Goal: Transaction & Acquisition: Book appointment/travel/reservation

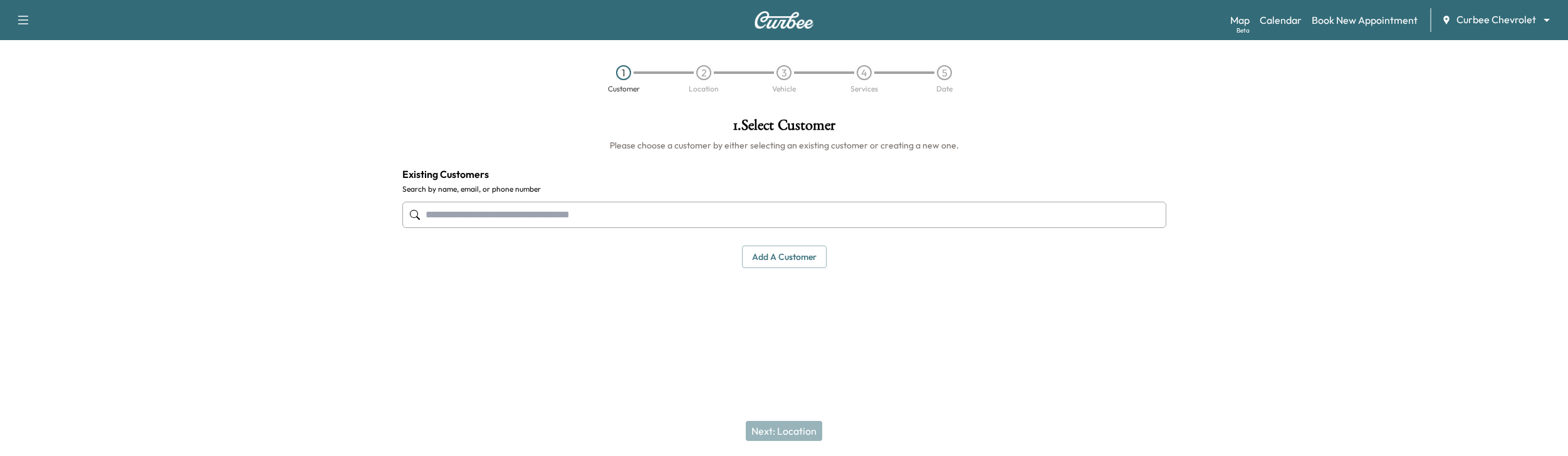
click at [1461, 19] on body "Support Log Out Map Beta Calendar Book New Appointment Curbee Chevrolet *******…" at bounding box center [784, 228] width 1568 height 456
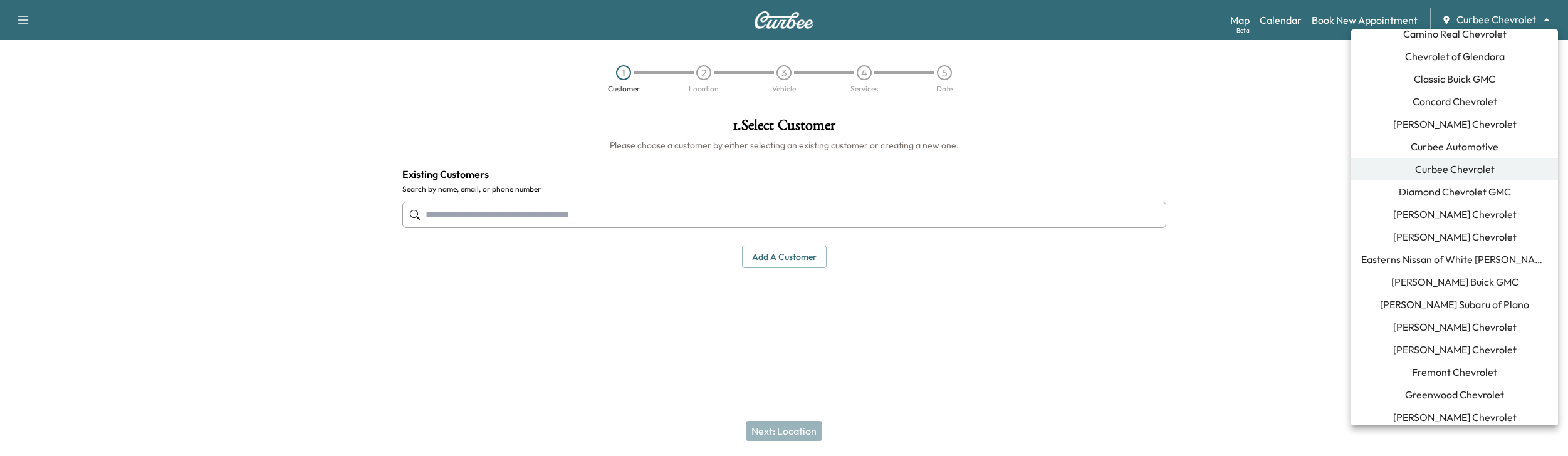
scroll to position [198, 0]
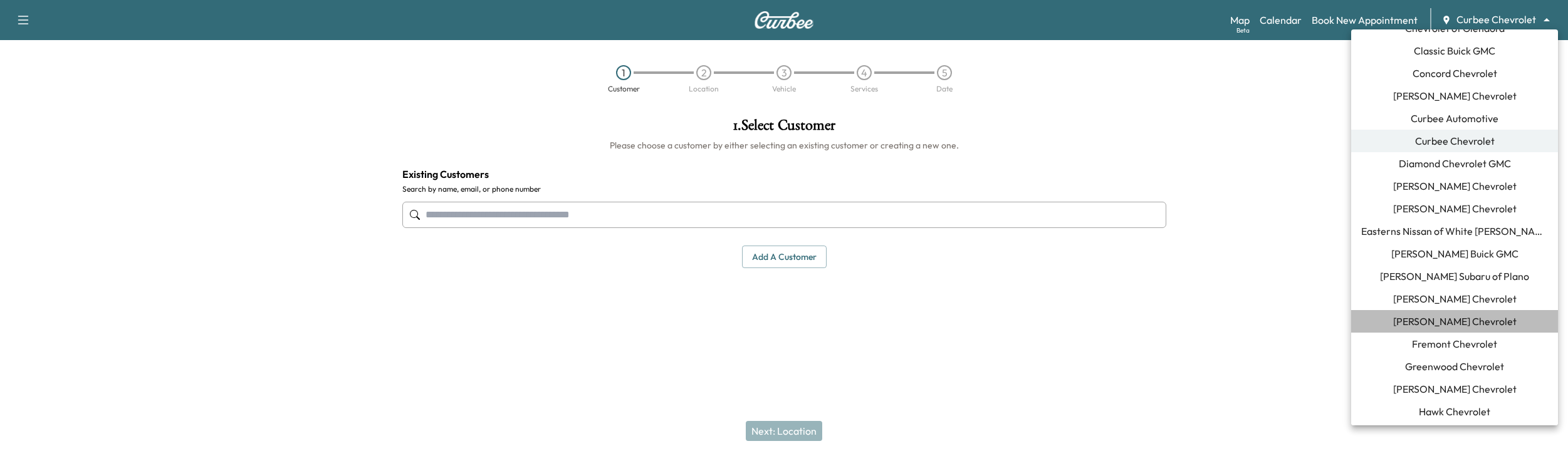
click at [1451, 326] on span "[PERSON_NAME] Chevrolet" at bounding box center [1455, 321] width 123 height 15
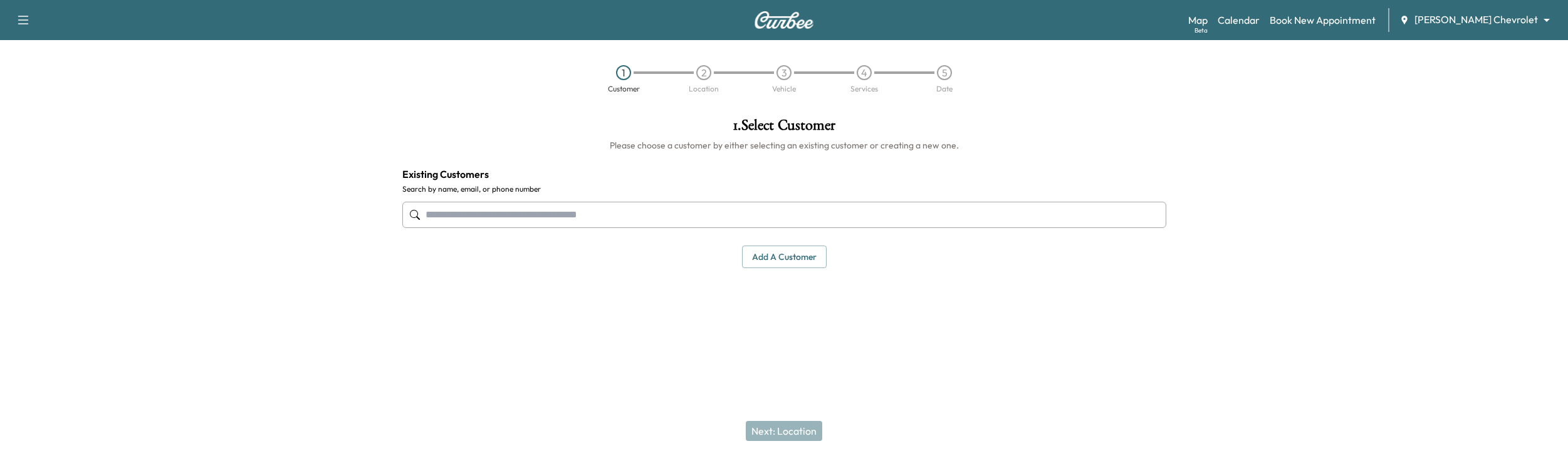
click at [848, 215] on input "text" at bounding box center [784, 214] width 764 height 26
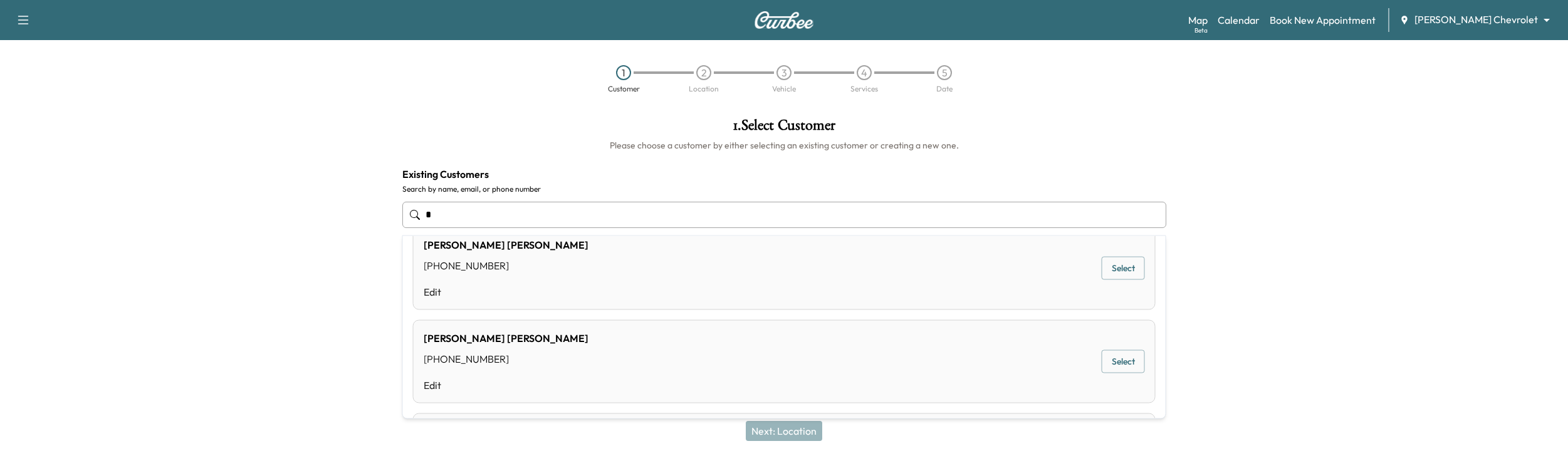
scroll to position [0, 0]
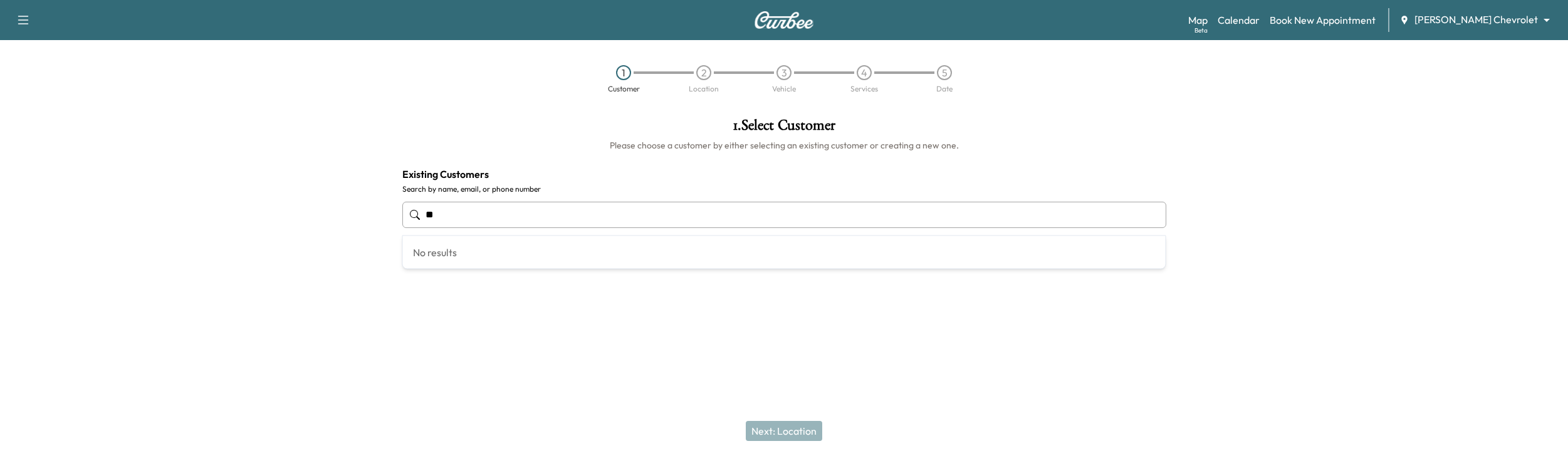
type input "*"
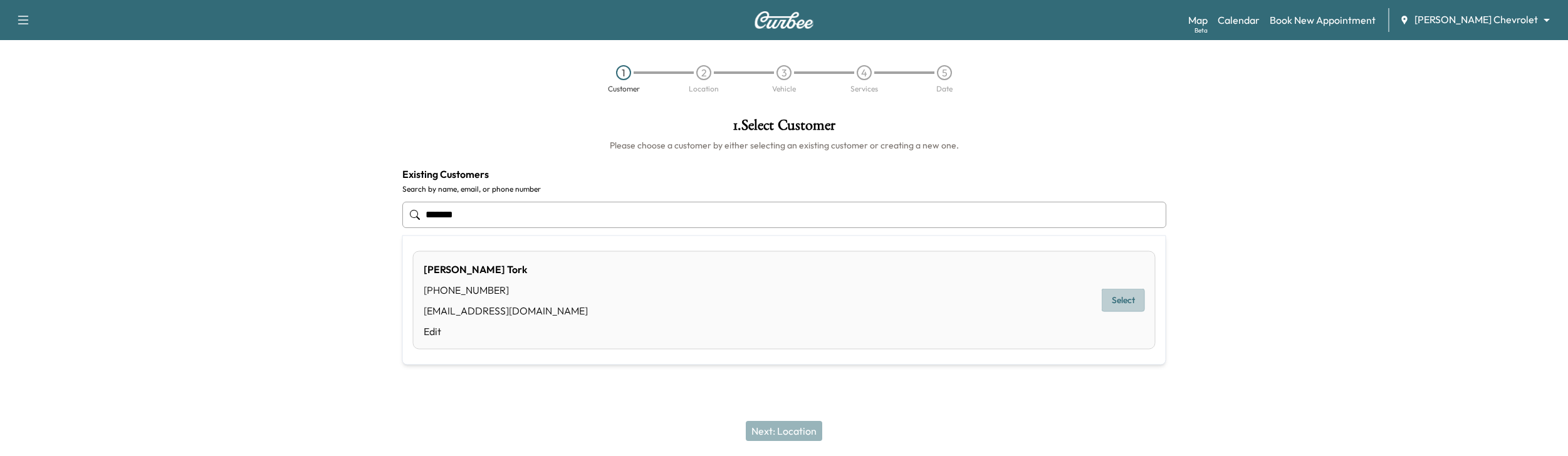
click at [1127, 299] on button "Select" at bounding box center [1123, 300] width 43 height 23
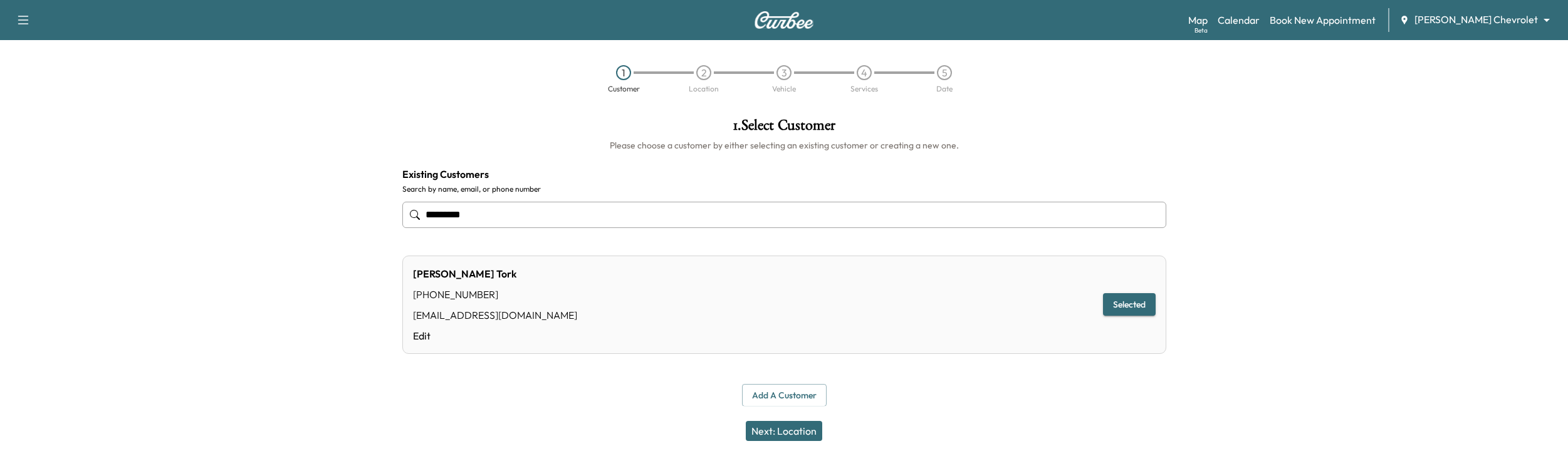
type input "*********"
click at [788, 428] on button "Next: Location" at bounding box center [784, 431] width 77 height 20
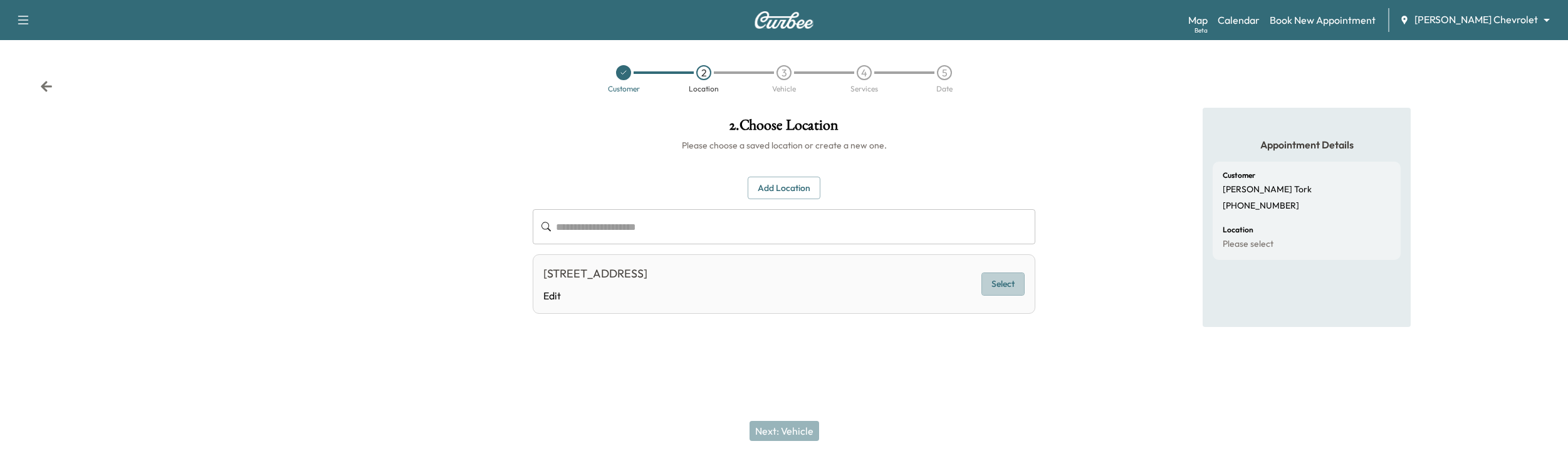
click at [998, 291] on button "Select" at bounding box center [1003, 284] width 43 height 23
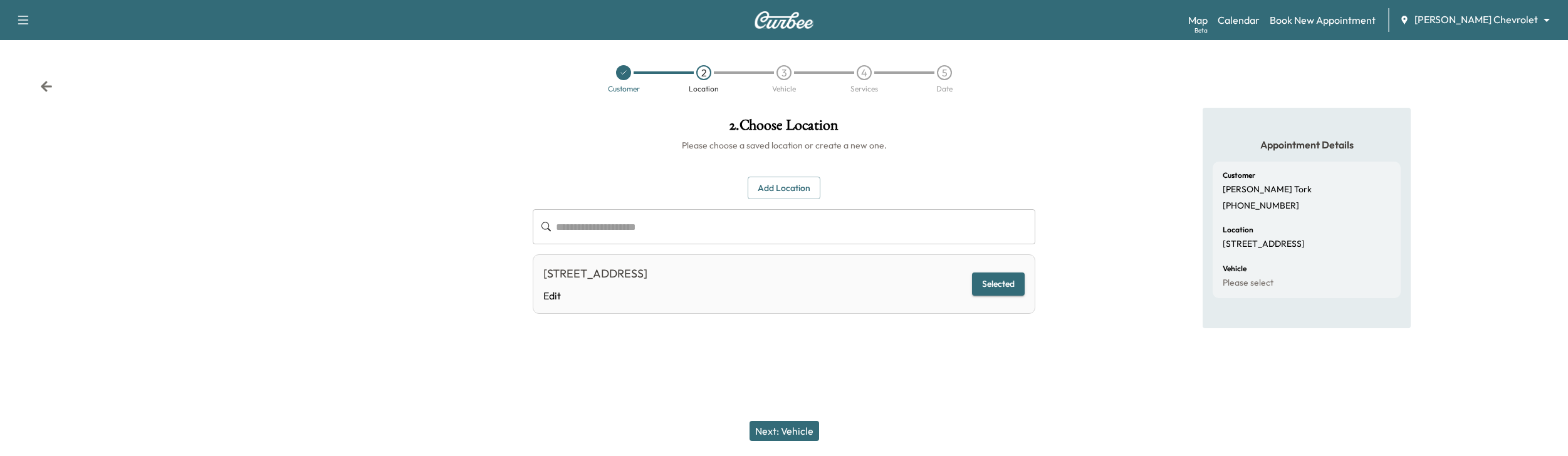
click at [786, 431] on button "Next: Vehicle" at bounding box center [784, 431] width 70 height 20
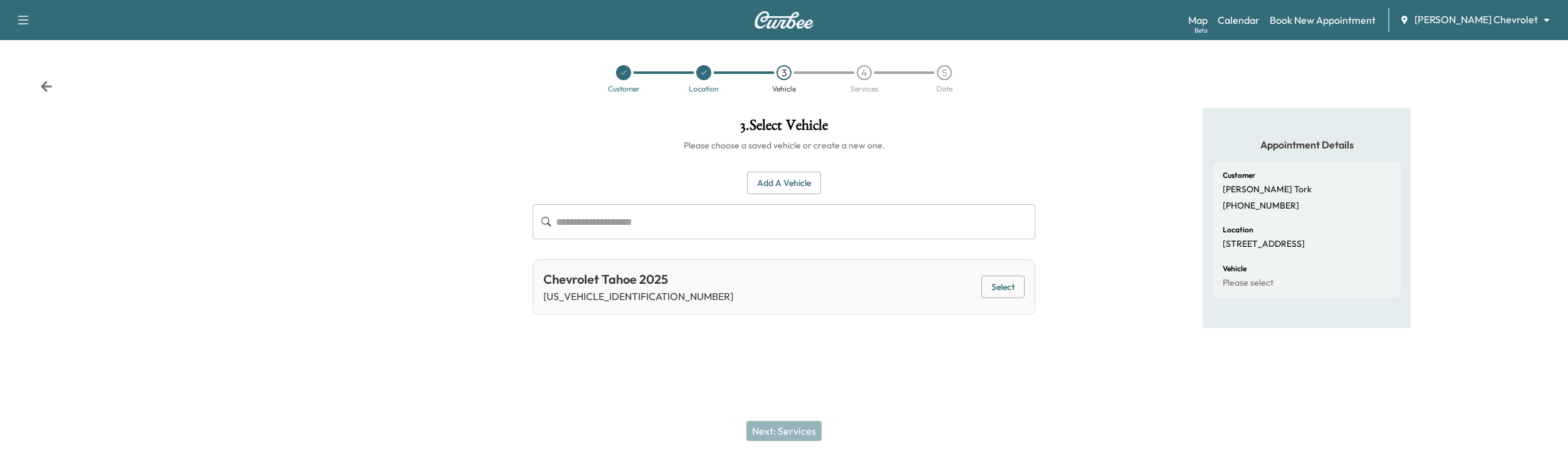
click at [1015, 287] on button "Select" at bounding box center [1003, 287] width 43 height 23
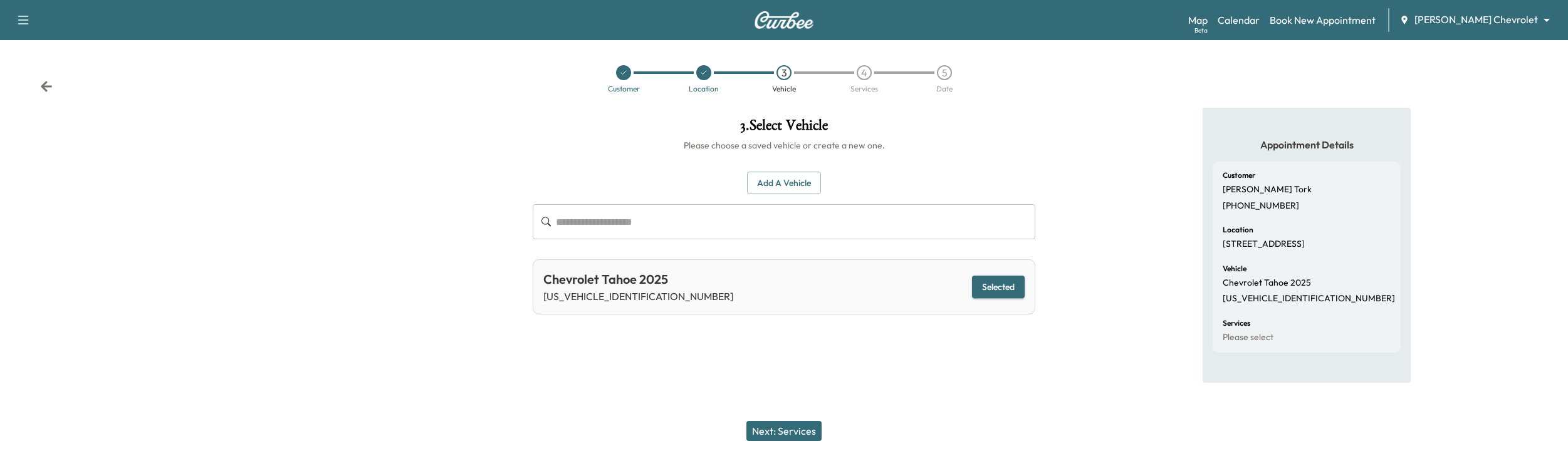
click at [785, 430] on button "Next: Services" at bounding box center [784, 431] width 75 height 20
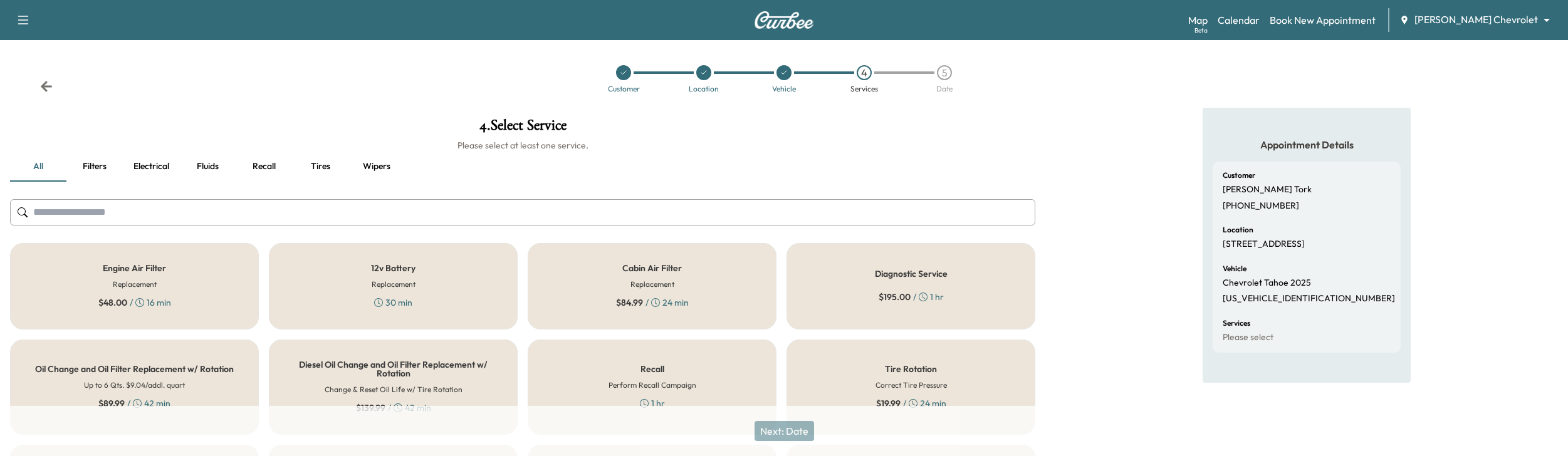
click at [691, 283] on div "Cabin Air Filter Replacement $ 84.99 / 24 min" at bounding box center [651, 286] width 249 height 86
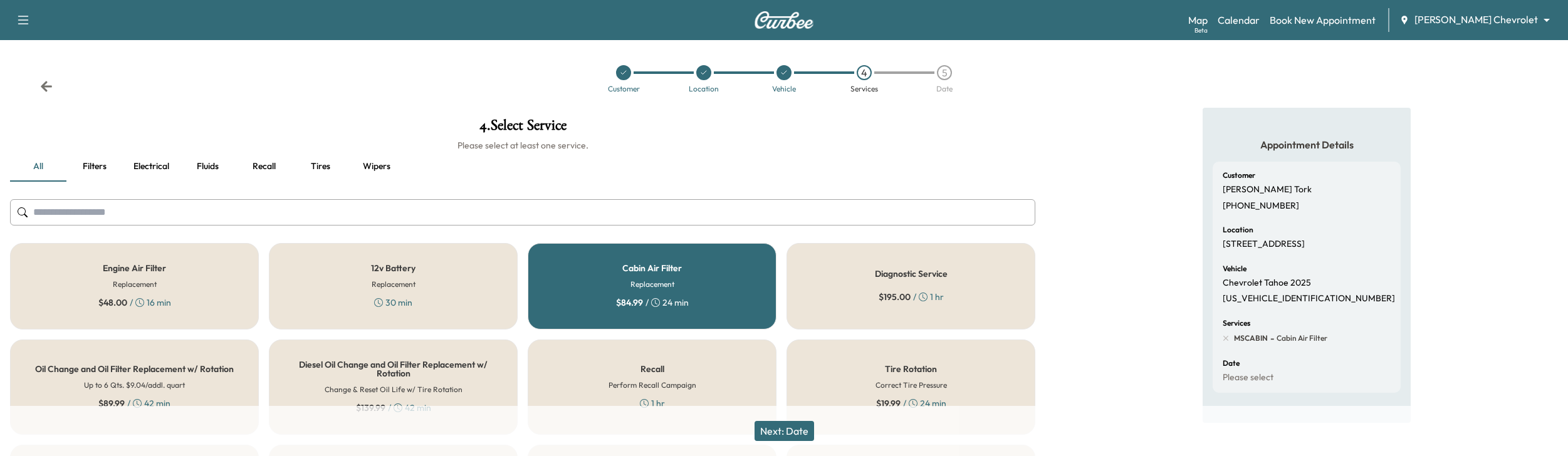
click at [778, 428] on button "Next: Date" at bounding box center [784, 431] width 59 height 20
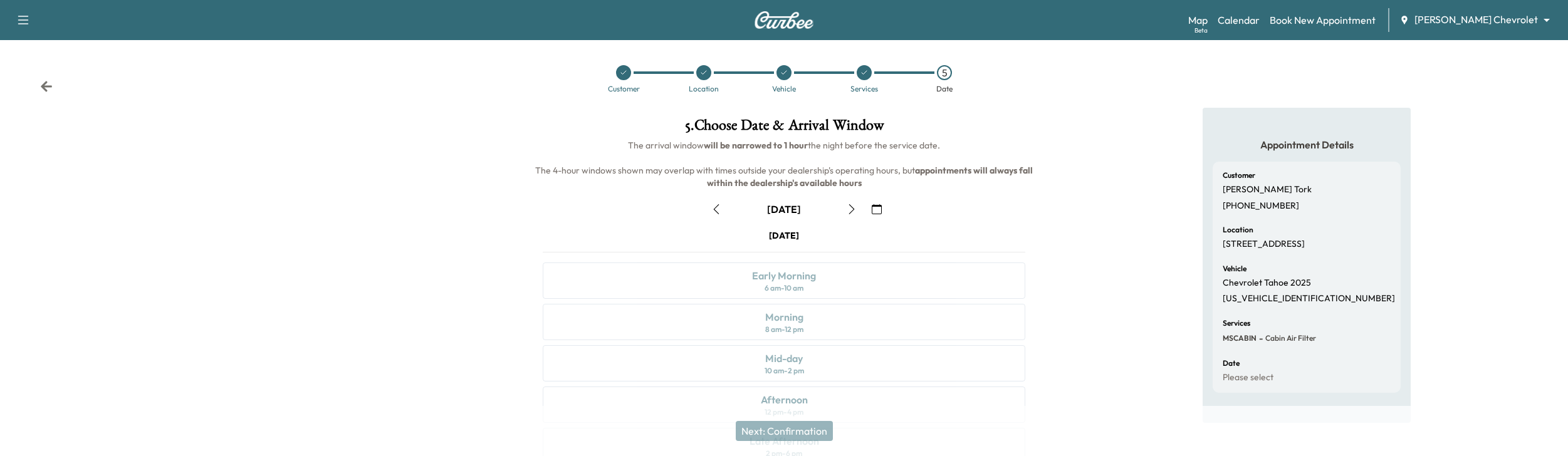
click at [880, 206] on icon "button" at bounding box center [877, 209] width 10 height 10
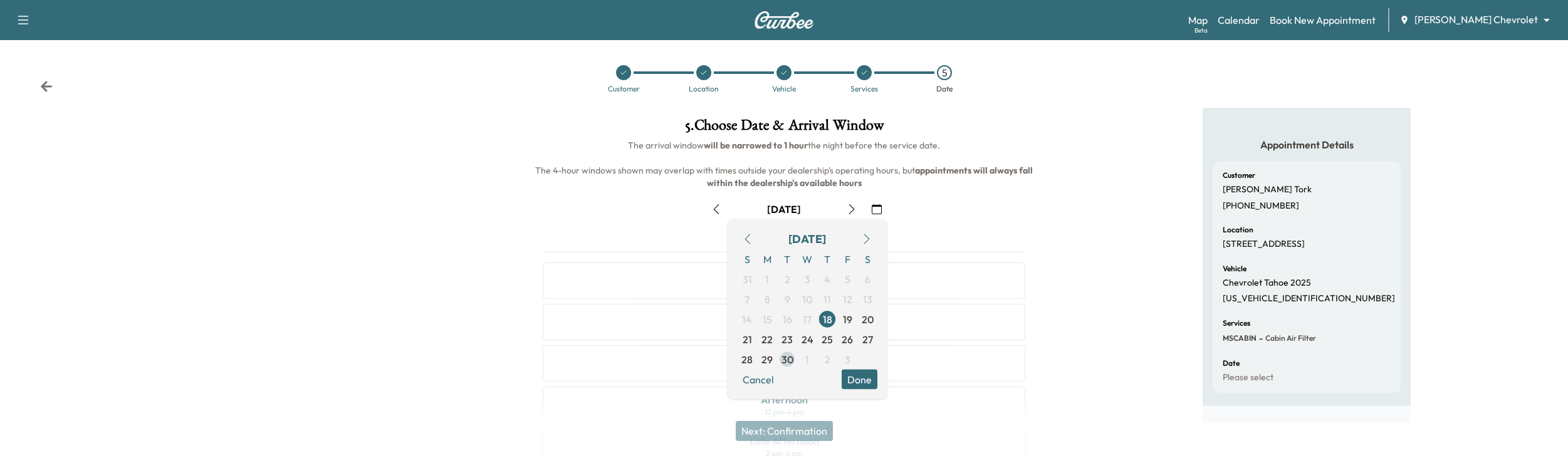
click at [787, 359] on span "30" at bounding box center [787, 359] width 12 height 15
click at [860, 378] on button "Done" at bounding box center [859, 379] width 36 height 20
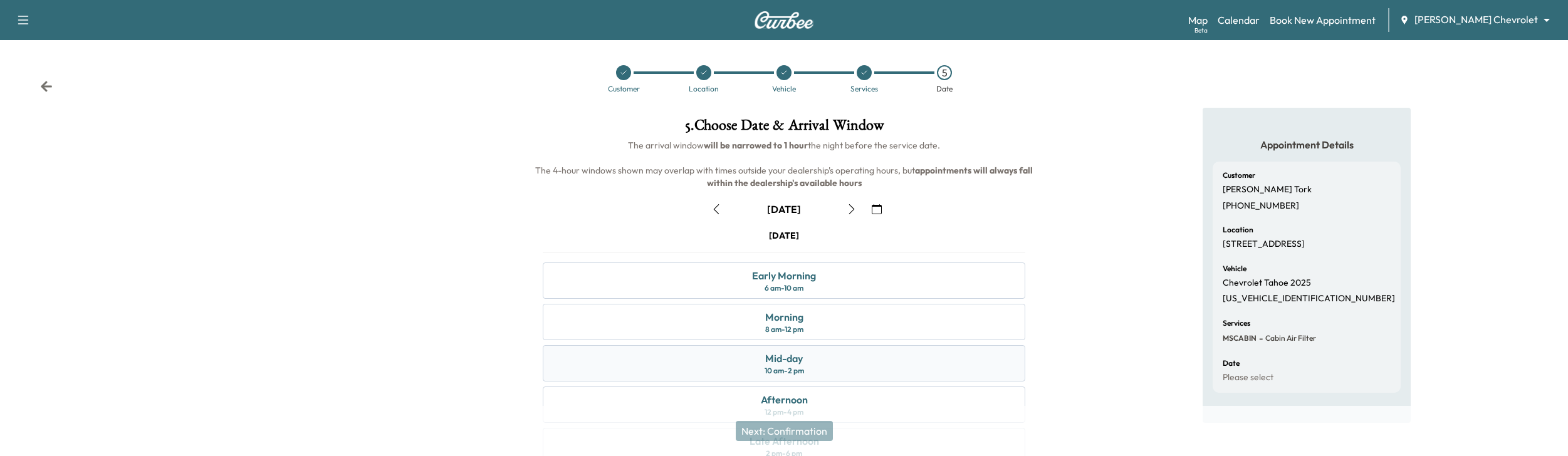
click at [857, 365] on div "Mid-day 10 am - 2 pm" at bounding box center [784, 363] width 483 height 36
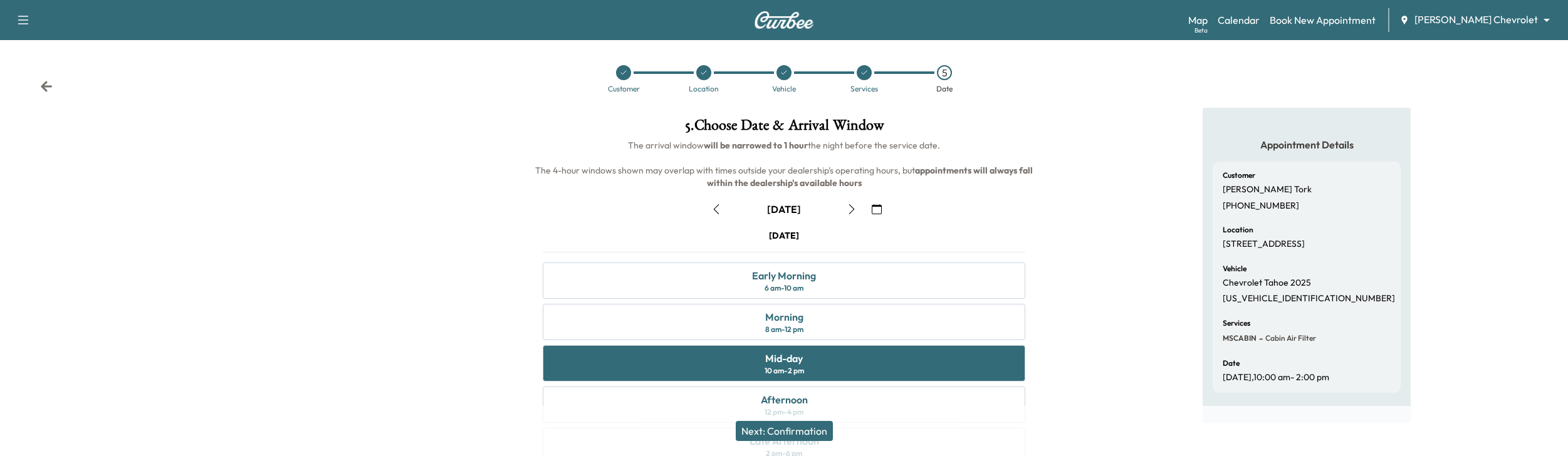
click at [804, 437] on button "Next: Confirmation" at bounding box center [784, 431] width 97 height 20
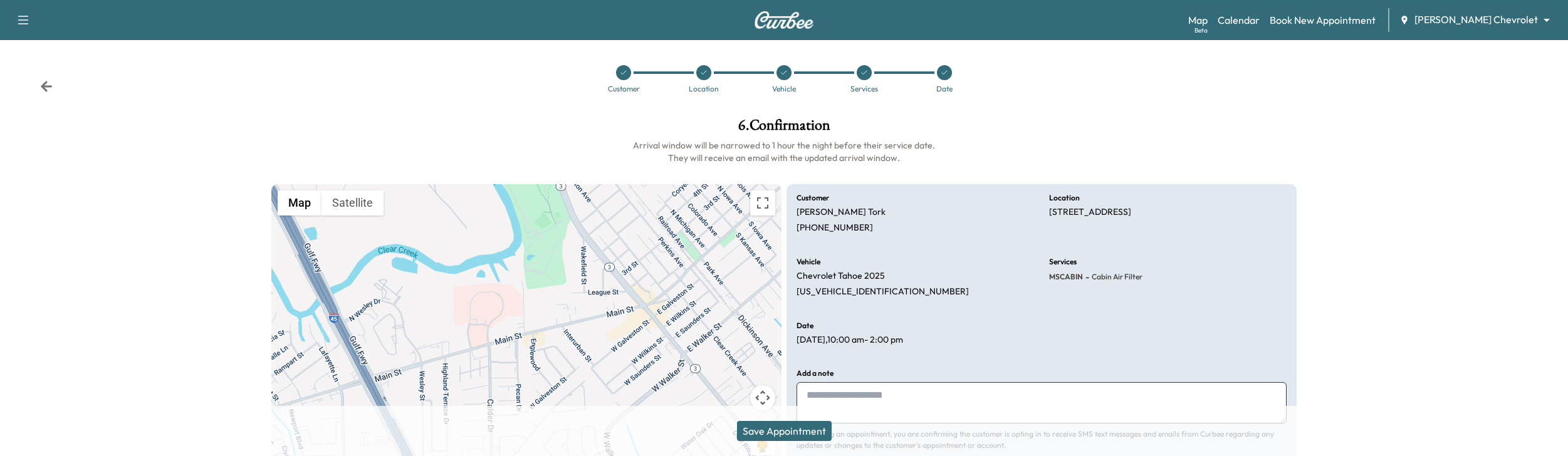
click at [801, 435] on button "Save Appointment" at bounding box center [784, 431] width 95 height 20
click at [1335, 183] on div at bounding box center [1437, 294] width 262 height 373
